Goal: Transaction & Acquisition: Book appointment/travel/reservation

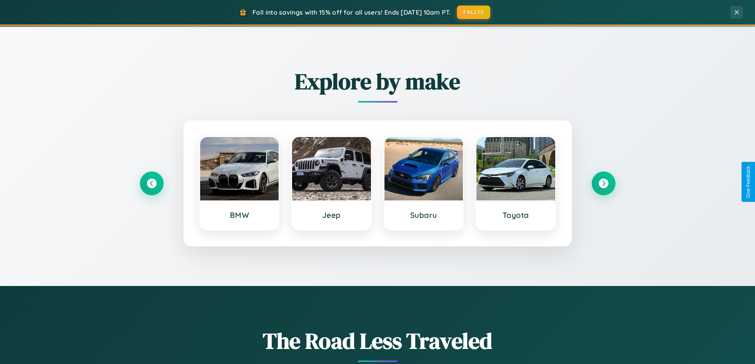
scroll to position [341, 0]
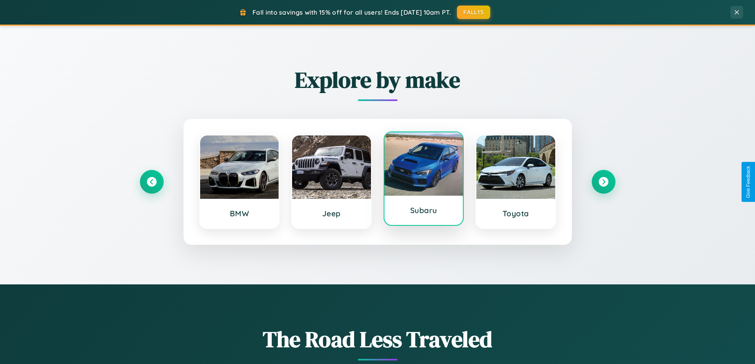
click at [423, 180] on div at bounding box center [423, 163] width 79 height 63
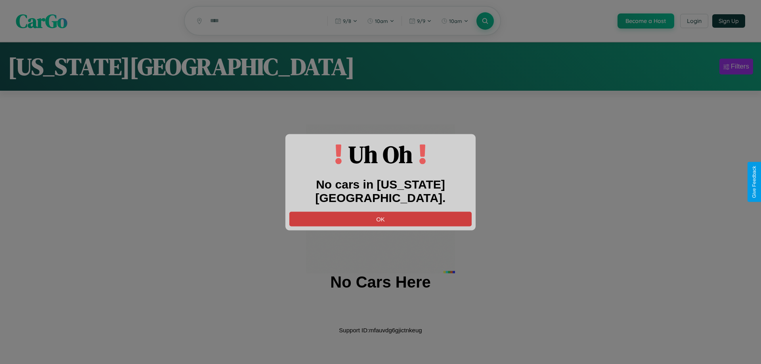
click at [380, 212] on button "OK" at bounding box center [380, 219] width 182 height 15
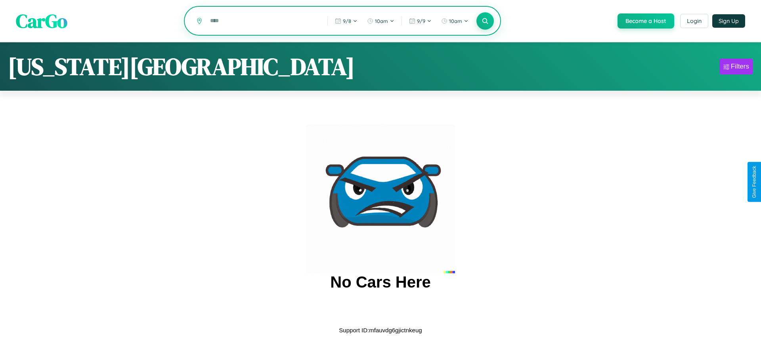
click at [262, 21] on input "text" at bounding box center [262, 21] width 113 height 14
click at [484, 21] on icon at bounding box center [485, 21] width 8 height 8
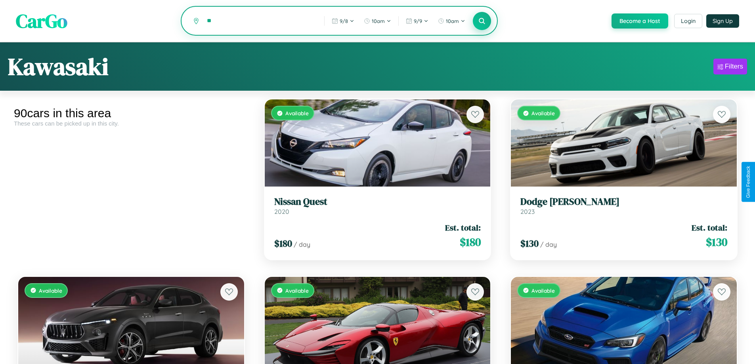
type input "*"
type input "******"
click at [481, 21] on icon at bounding box center [482, 21] width 8 height 8
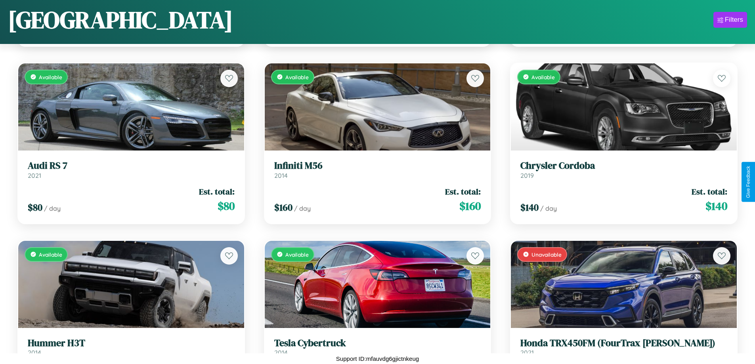
scroll to position [4546, 0]
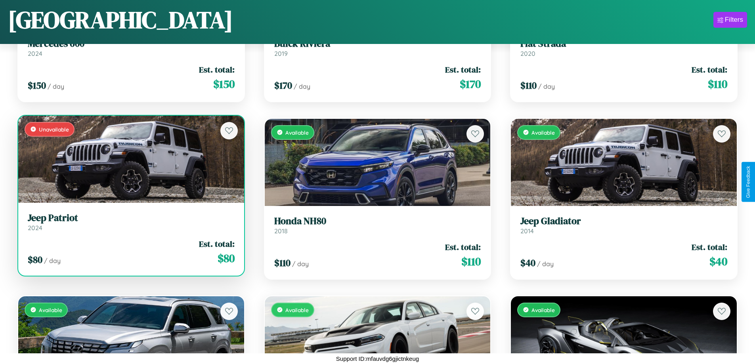
click at [130, 222] on h3 "Jeep Patriot" at bounding box center [131, 217] width 207 height 11
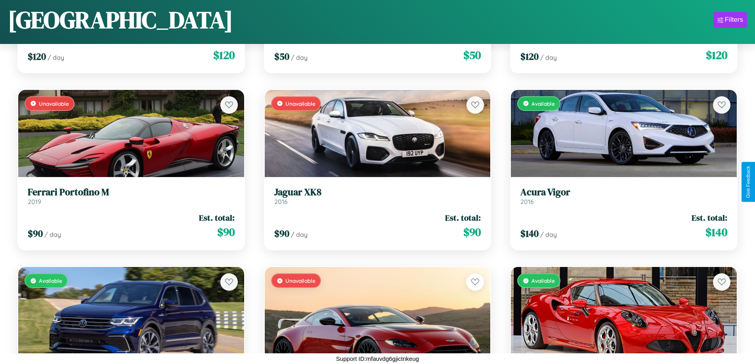
scroll to position [3837, 0]
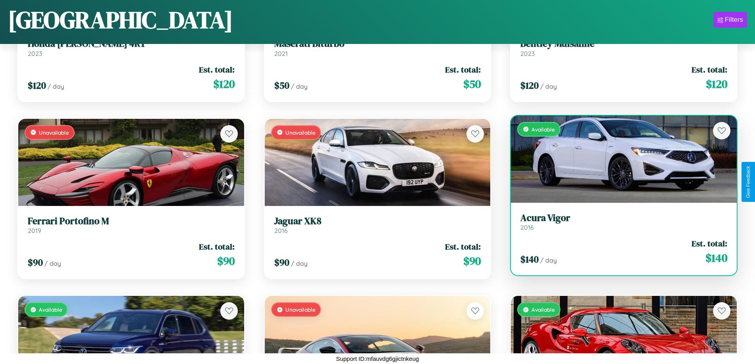
click at [618, 225] on link "Acura Vigor 2016" at bounding box center [623, 221] width 207 height 19
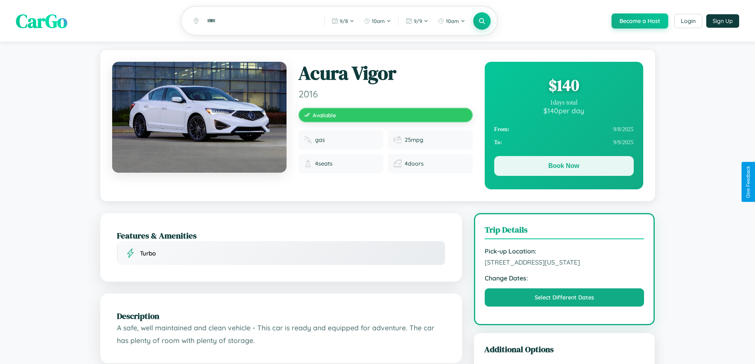
click at [563, 167] on button "Book Now" at bounding box center [563, 166] width 139 height 20
